Goal: Find specific page/section: Find specific page/section

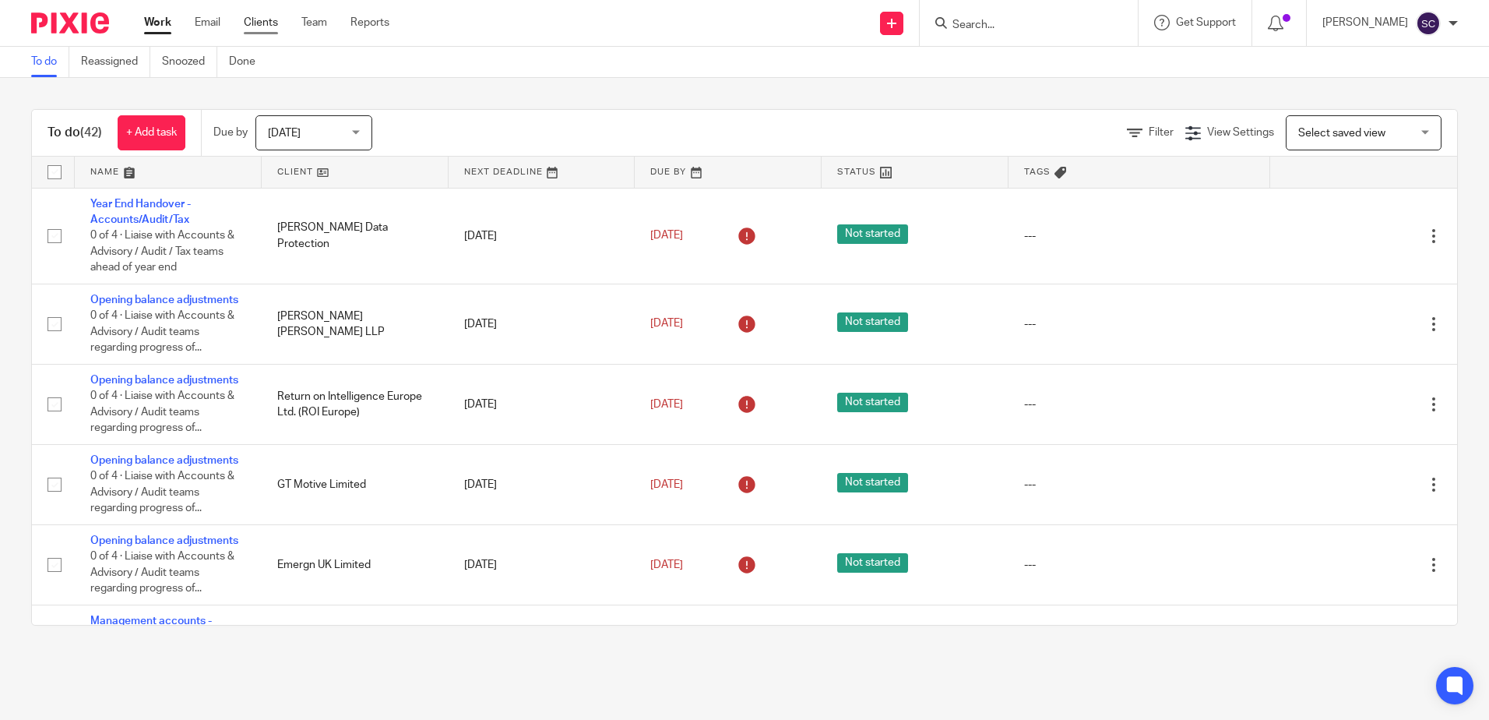
click at [255, 15] on link "Clients" at bounding box center [261, 23] width 34 height 16
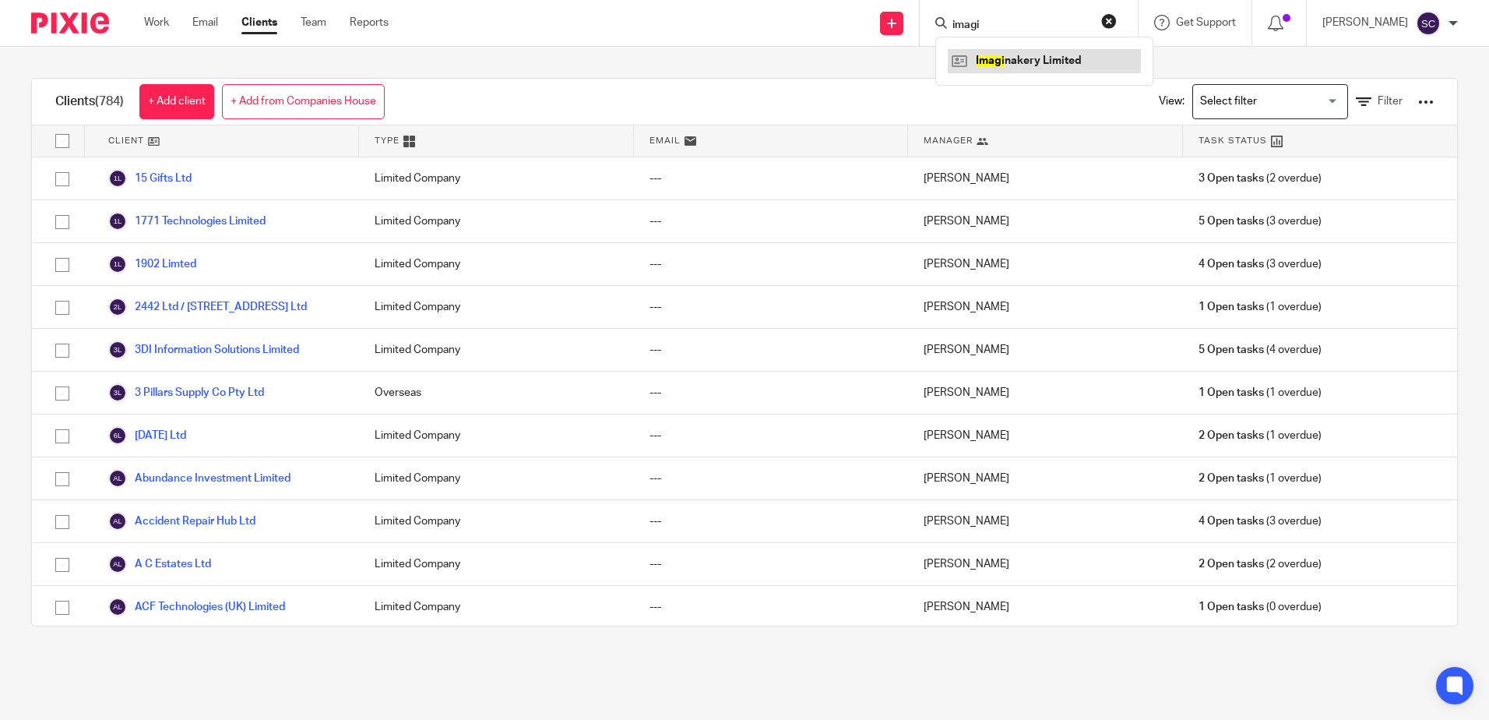
type input "imagi"
click at [1058, 50] on link at bounding box center [1044, 60] width 193 height 23
